Goal: Information Seeking & Learning: Learn about a topic

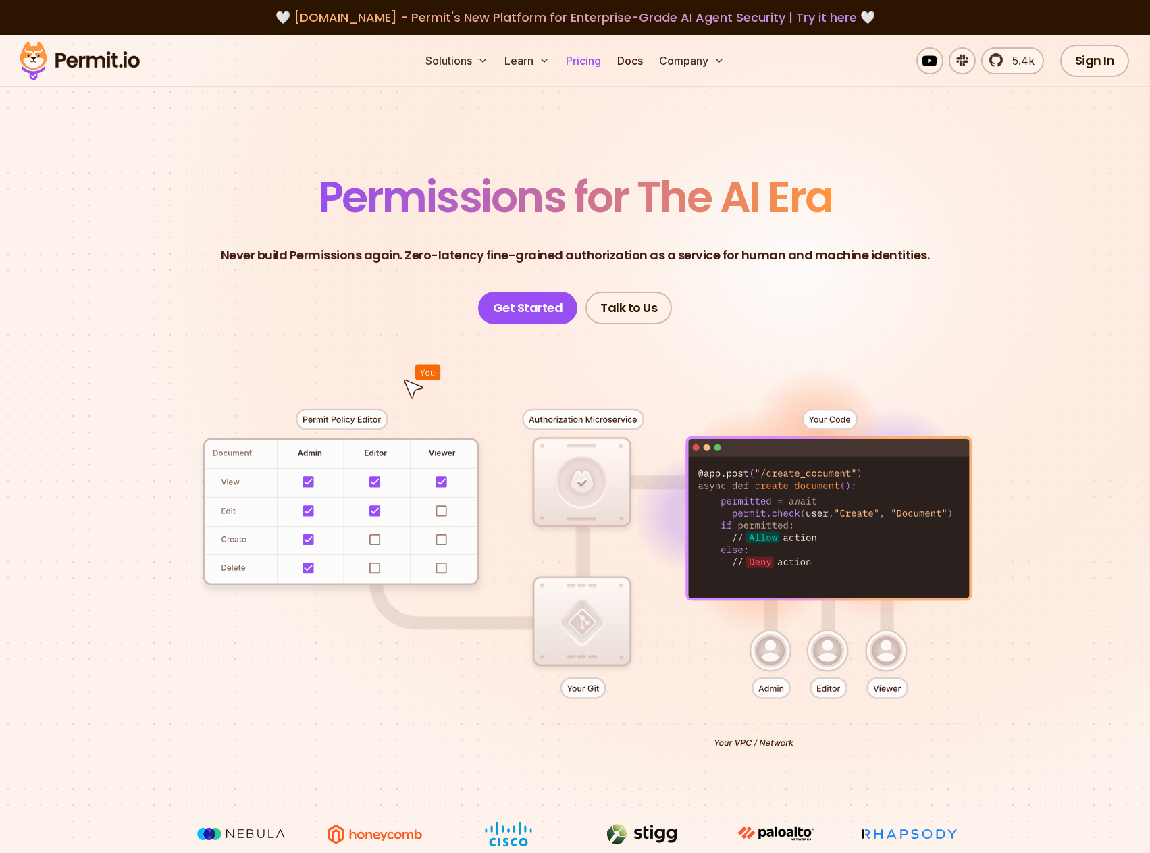
click at [595, 57] on link "Pricing" at bounding box center [583, 60] width 46 height 27
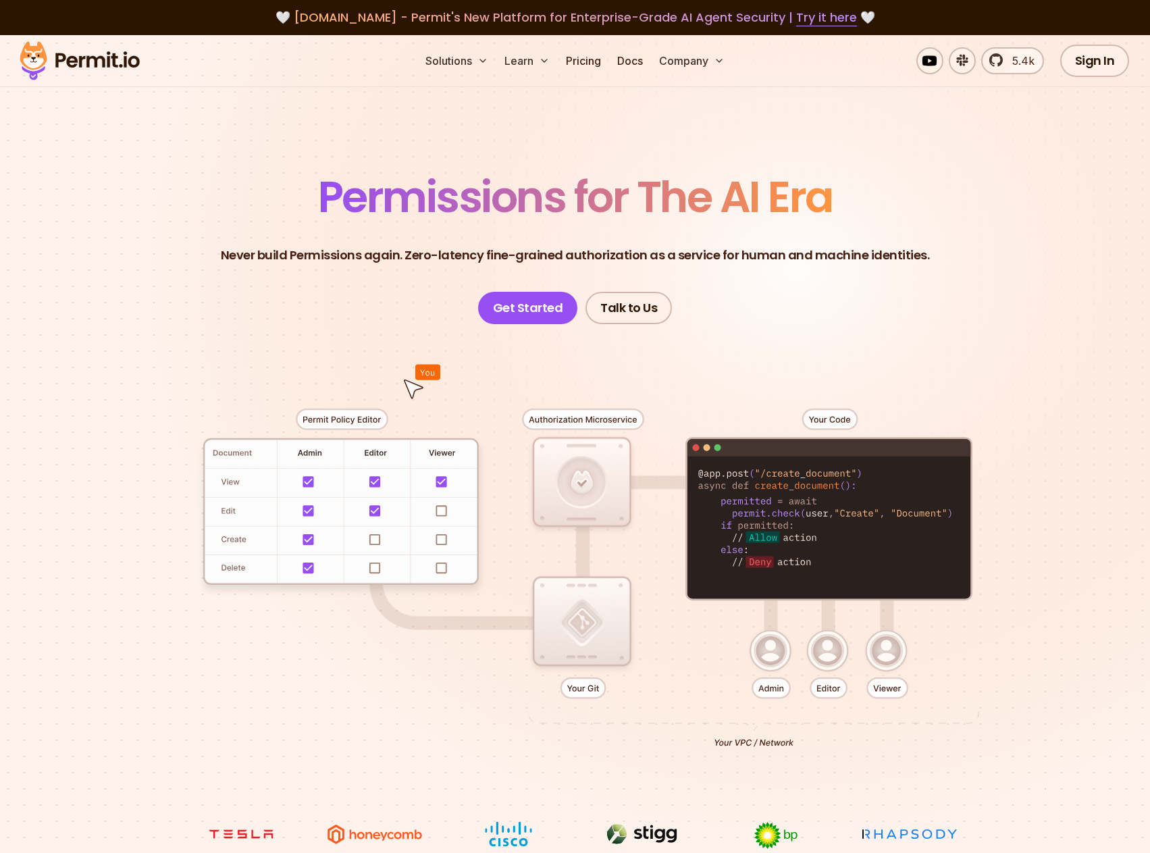
drag, startPoint x: 696, startPoint y: 473, endPoint x: 697, endPoint y: 440, distance: 33.1
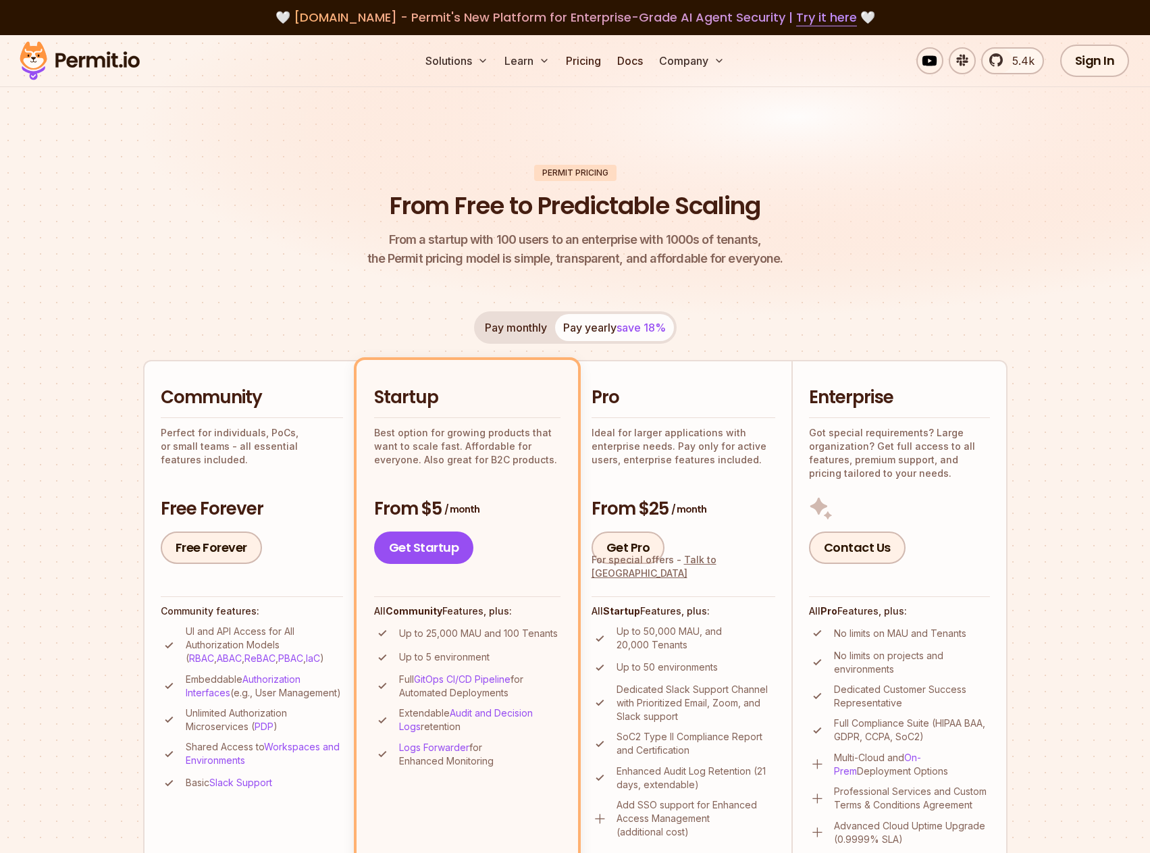
click at [517, 336] on button "Pay monthly" at bounding box center [516, 327] width 78 height 27
click at [609, 333] on button "Pay yearly save 18%" at bounding box center [614, 327] width 119 height 27
click at [512, 335] on button "Pay monthly" at bounding box center [516, 327] width 78 height 27
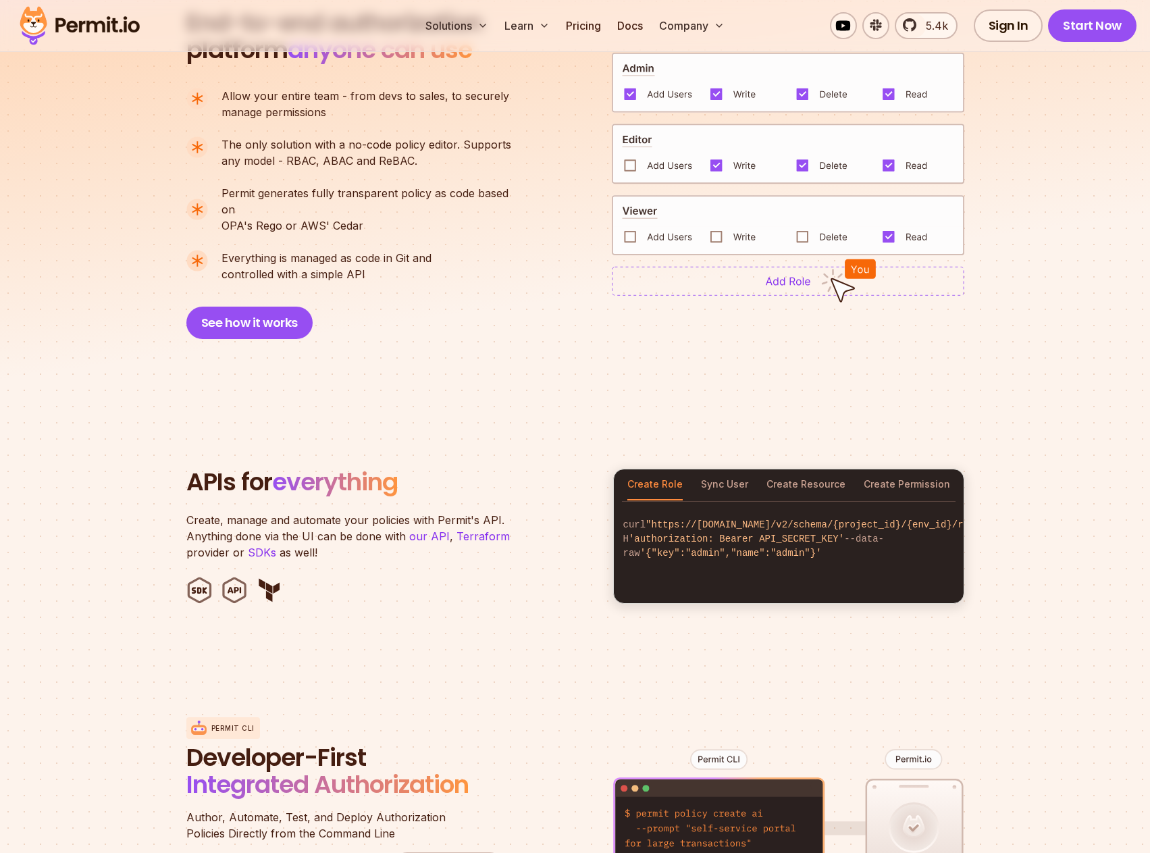
scroll to position [1013, 0]
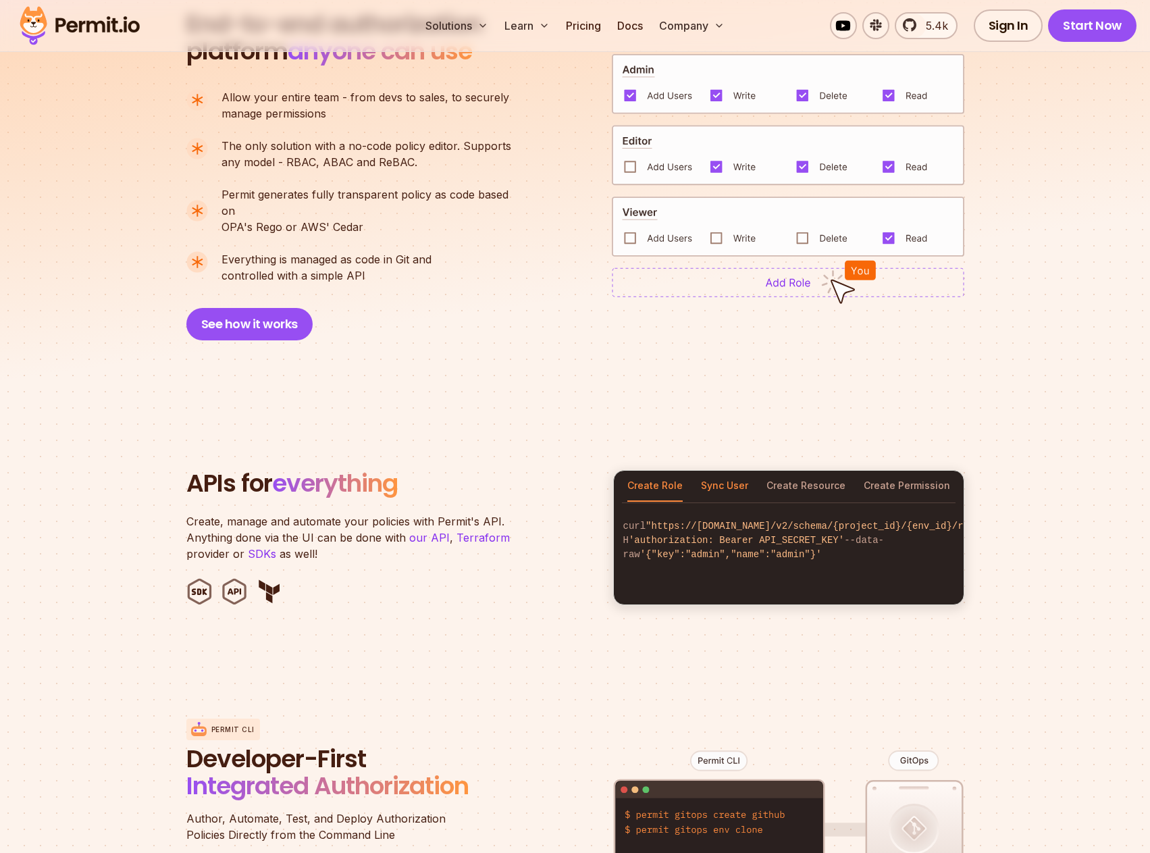
drag, startPoint x: 698, startPoint y: 471, endPoint x: 726, endPoint y: 467, distance: 28.6
click at [701, 471] on div "Create Role Sync User Create Resource Create Permission" at bounding box center [789, 486] width 350 height 31
click at [727, 471] on button "Sync User" at bounding box center [724, 486] width 47 height 31
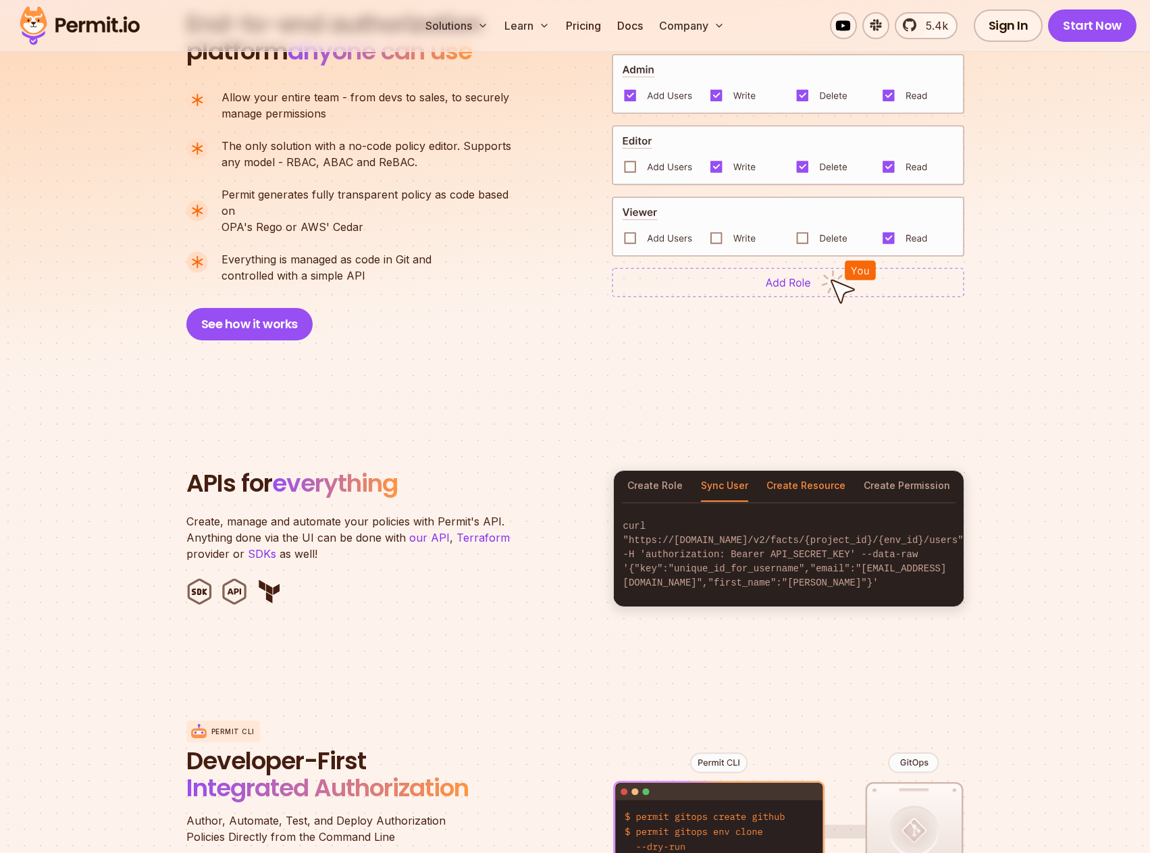
click at [791, 471] on button "Create Resource" at bounding box center [805, 486] width 79 height 31
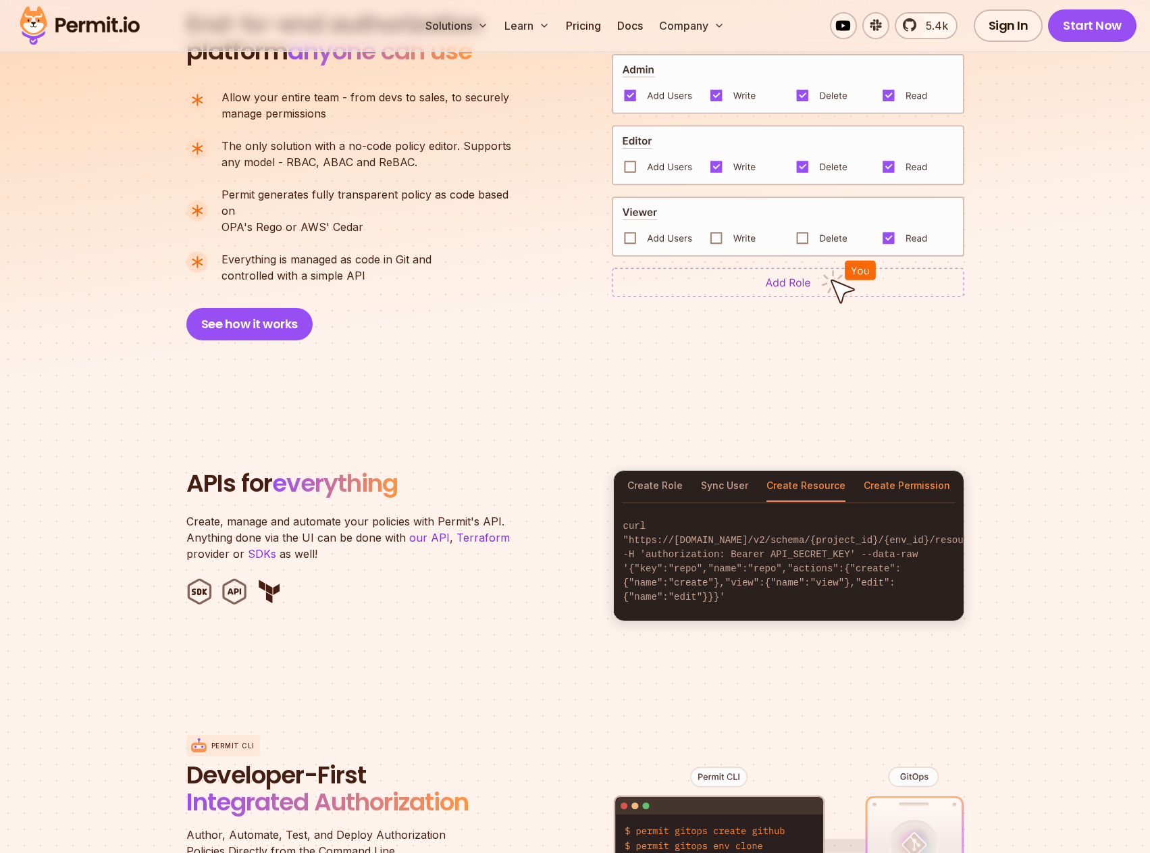
click at [882, 471] on button "Create Permission" at bounding box center [907, 486] width 86 height 31
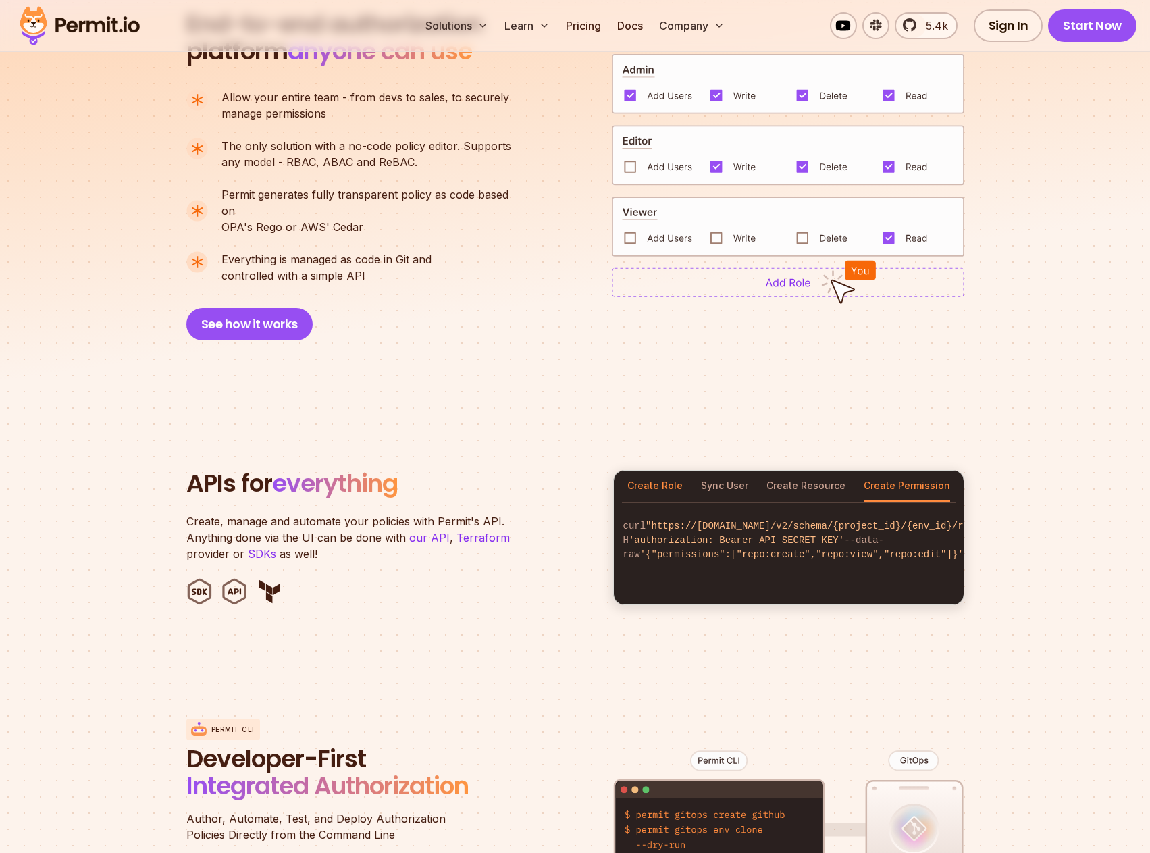
click at [635, 471] on button "Create Role" at bounding box center [654, 486] width 55 height 31
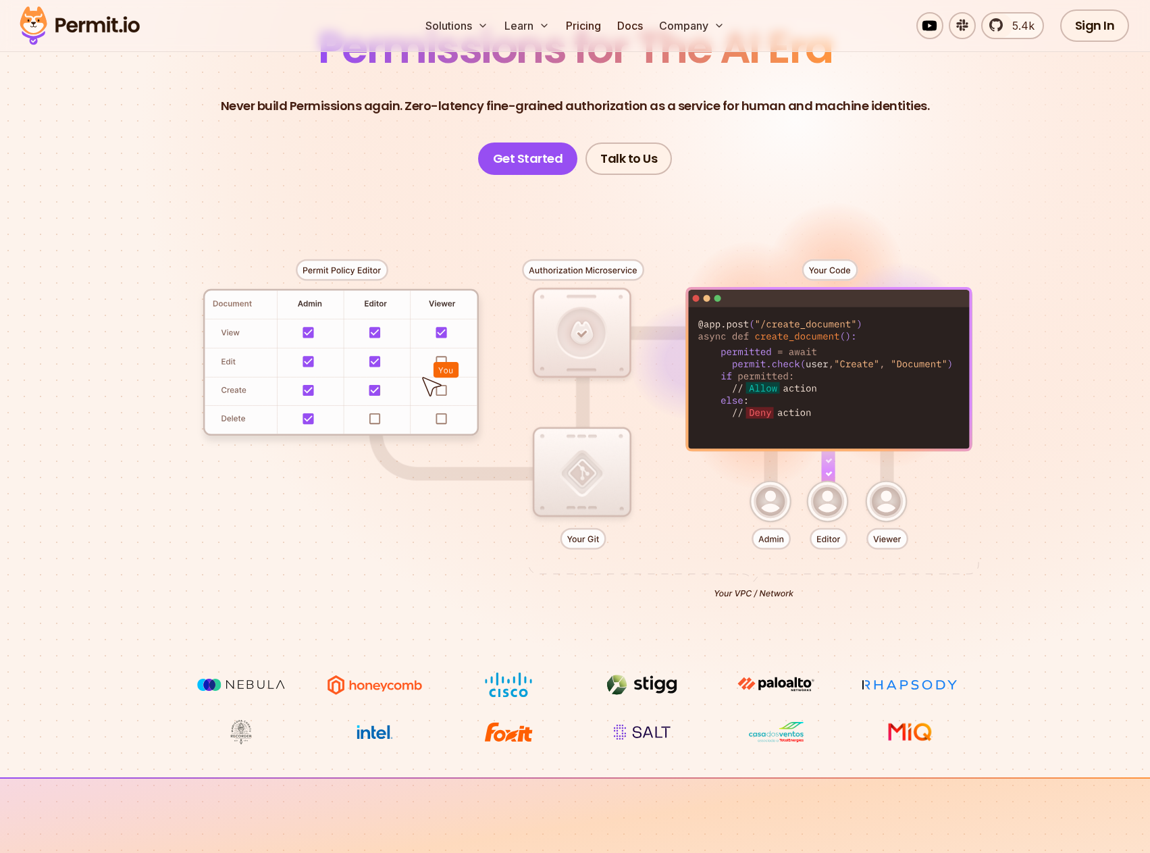
scroll to position [0, 0]
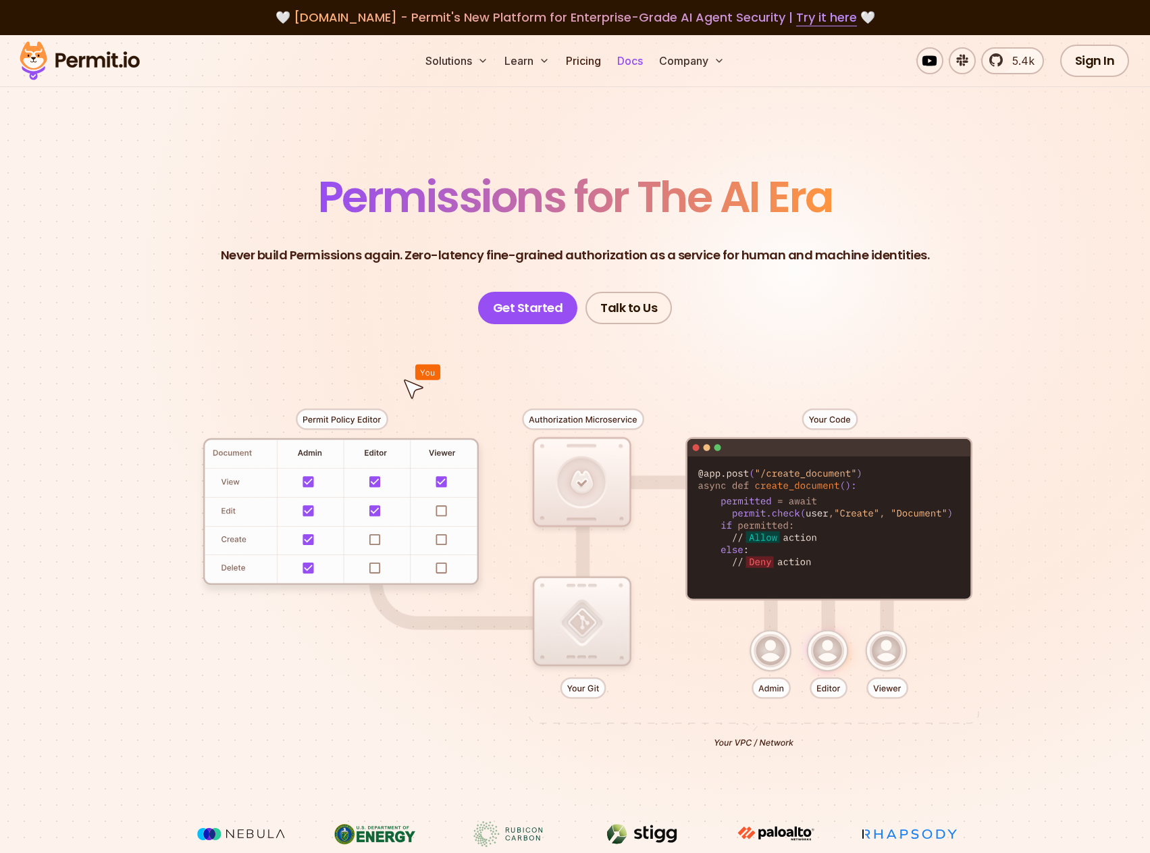
click at [633, 63] on link "Docs" at bounding box center [630, 60] width 36 height 27
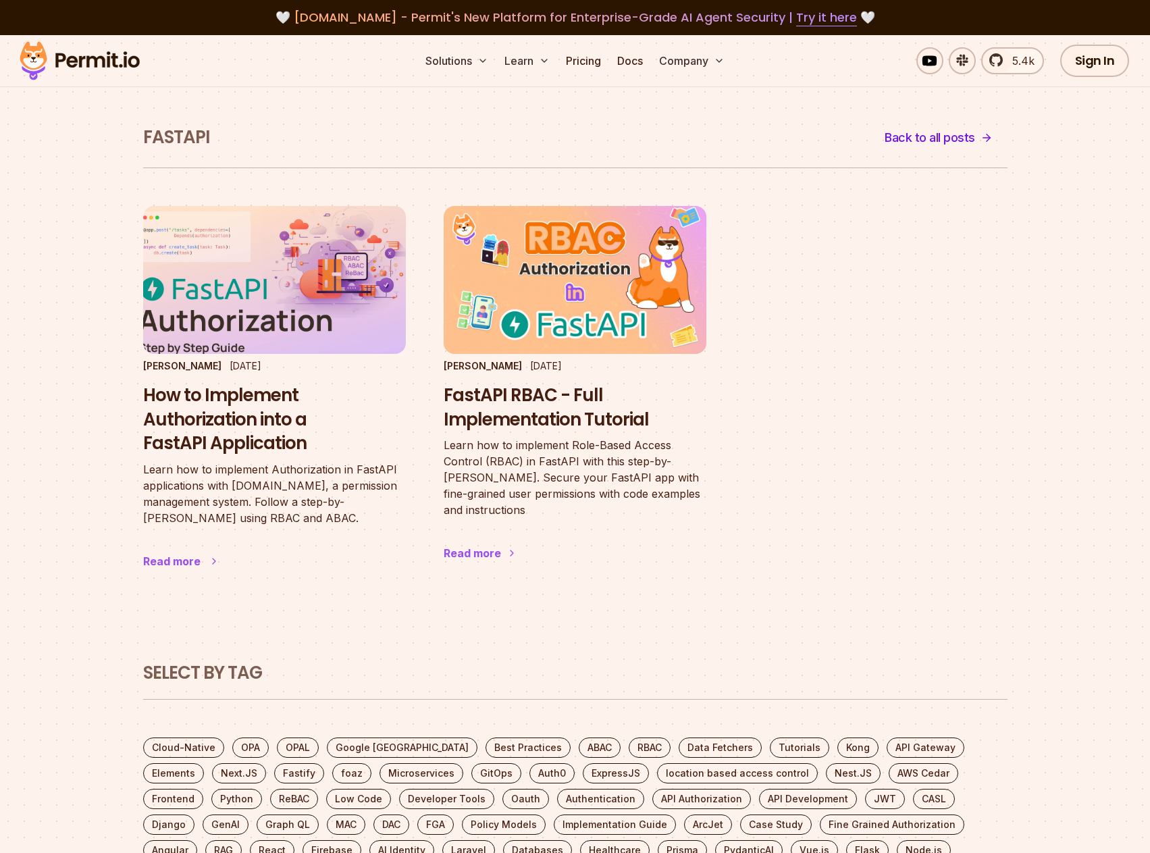
click at [304, 288] on img at bounding box center [274, 280] width 289 height 163
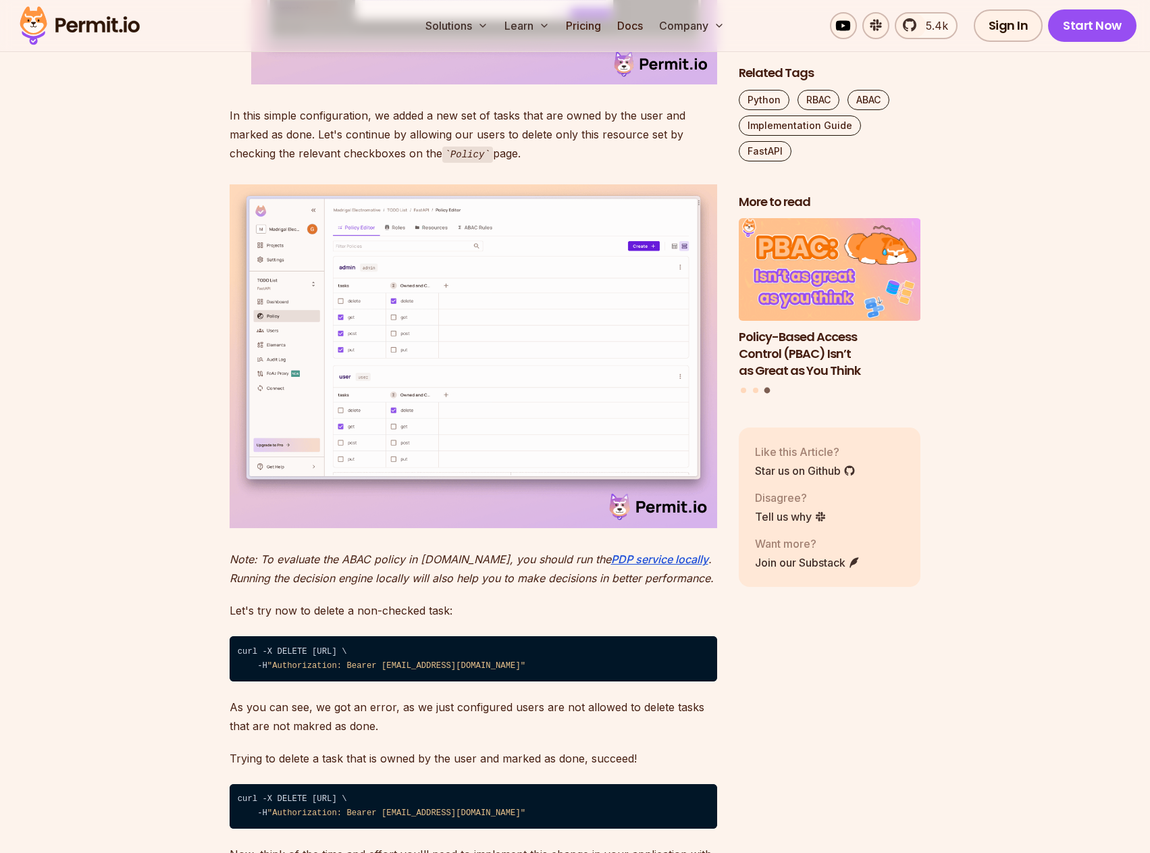
scroll to position [7360, 0]
